Goal: Task Accomplishment & Management: Manage account settings

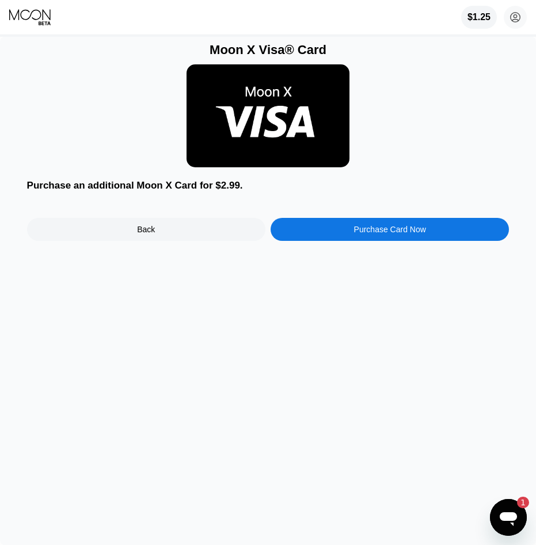
click at [4, 22] on div "$1.25 [PERSON_NAME] [PERSON_NAME][EMAIL_ADDRESS][DOMAIN_NAME]  Home Settings S…" at bounding box center [268, 17] width 536 height 35
click at [9, 20] on icon at bounding box center [30, 17] width 43 height 17
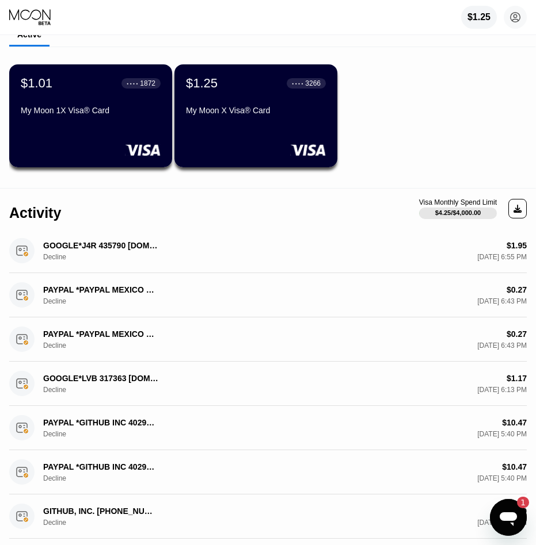
drag, startPoint x: 266, startPoint y: 76, endPoint x: 242, endPoint y: 190, distance: 116.9
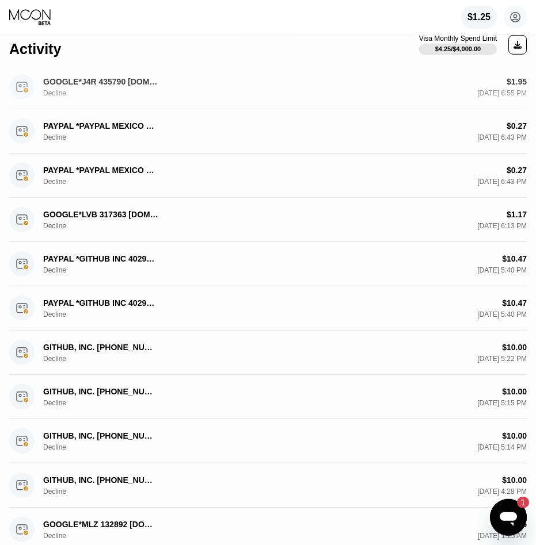
drag, startPoint x: 179, startPoint y: 108, endPoint x: 152, endPoint y: 257, distance: 151.4
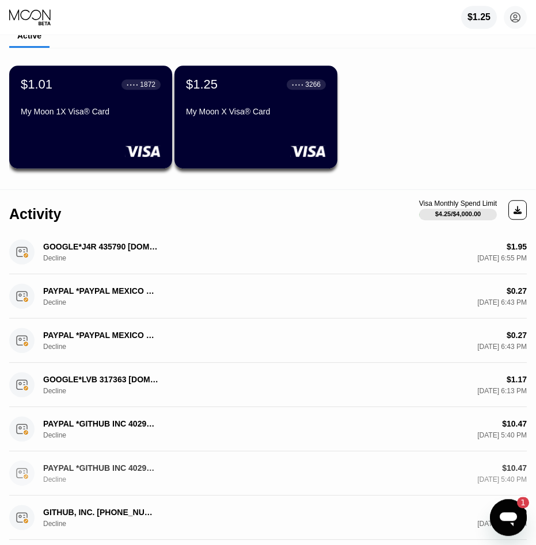
scroll to position [0, 0]
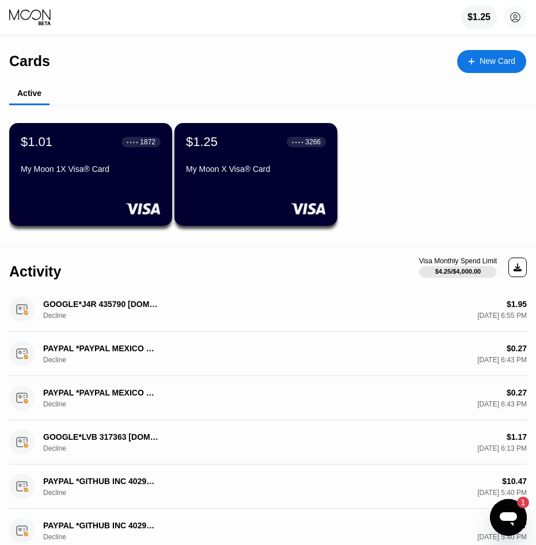
drag, startPoint x: 117, startPoint y: 448, endPoint x: 78, endPoint y: 94, distance: 356.0
click at [51, 62] on div "Cards New Card" at bounding box center [267, 57] width 517 height 40
click at [38, 63] on div "Cards" at bounding box center [29, 61] width 41 height 17
click at [33, 17] on icon at bounding box center [30, 17] width 43 height 17
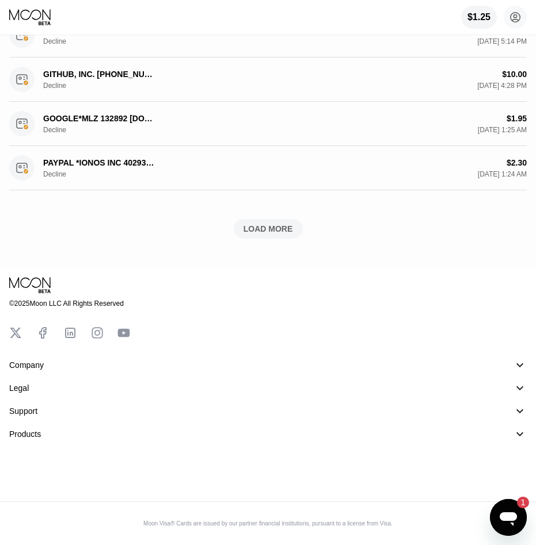
drag, startPoint x: 173, startPoint y: 75, endPoint x: 151, endPoint y: 396, distance: 321.2
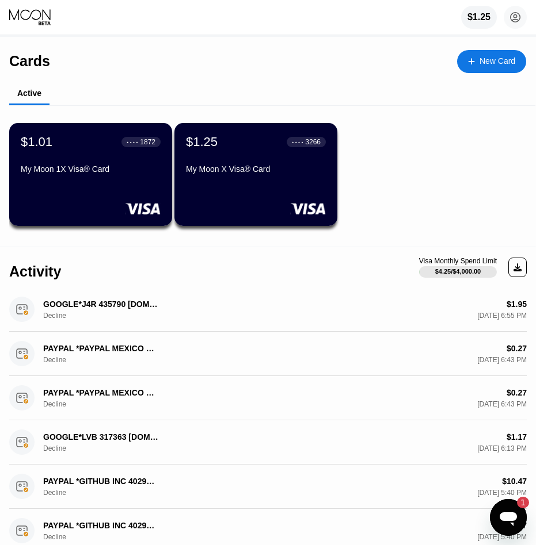
drag, startPoint x: 151, startPoint y: 396, endPoint x: 172, endPoint y: 104, distance: 292.4
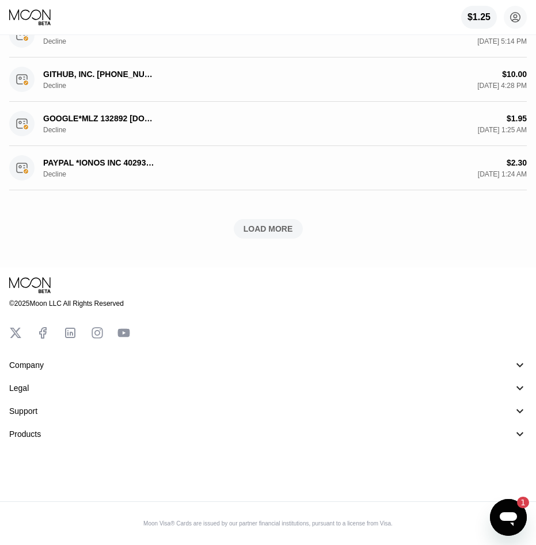
drag, startPoint x: 226, startPoint y: 86, endPoint x: 186, endPoint y: 376, distance: 292.7
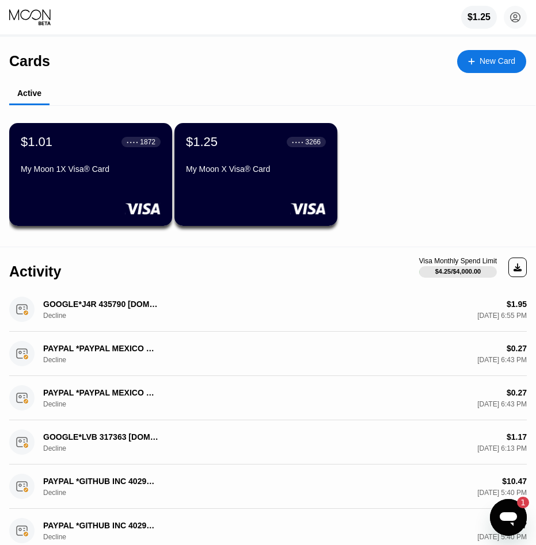
drag, startPoint x: 186, startPoint y: 376, endPoint x: 185, endPoint y: 78, distance: 297.4
click at [511, 507] on div "1" at bounding box center [517, 503] width 23 height 12
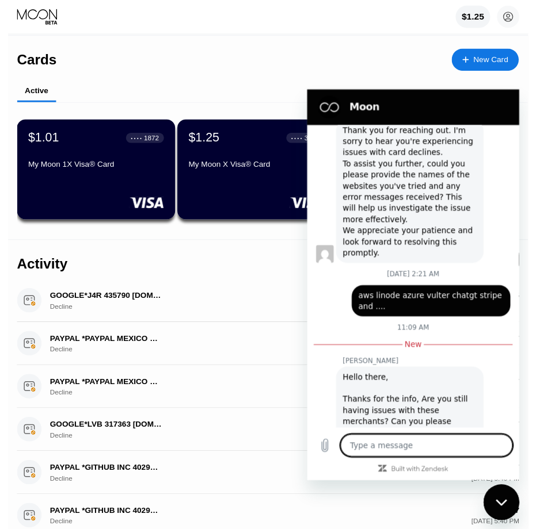
scroll to position [606, 0]
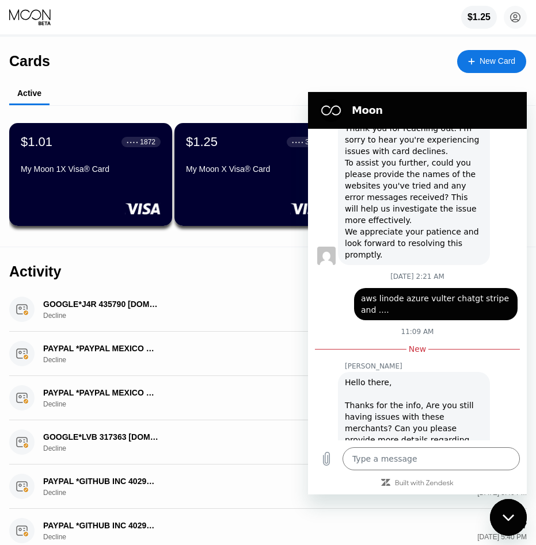
click at [506, 514] on icon "Close messaging window" at bounding box center [508, 517] width 12 height 7
type textarea "x"
